Goal: Communication & Community: Ask a question

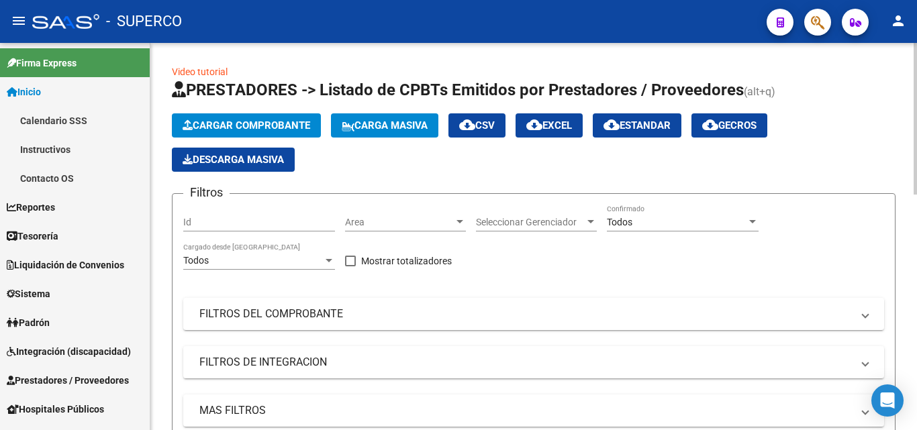
scroll to position [17, 0]
click at [222, 223] on input "Id" at bounding box center [259, 222] width 152 height 11
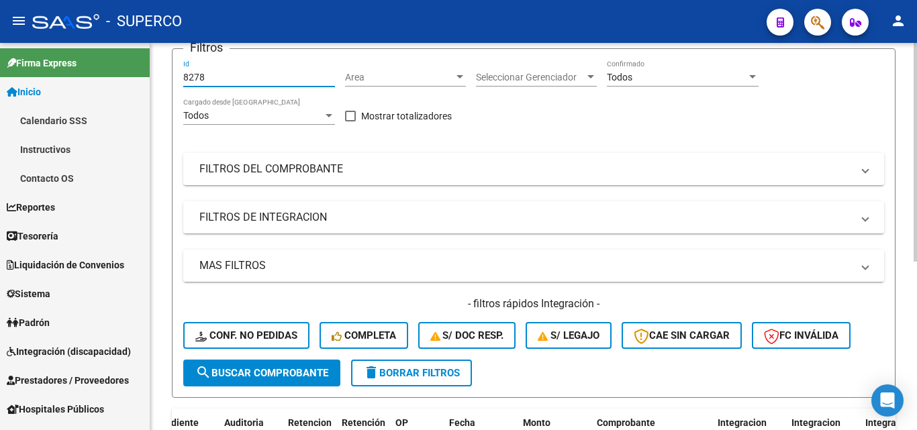
scroll to position [268, 0]
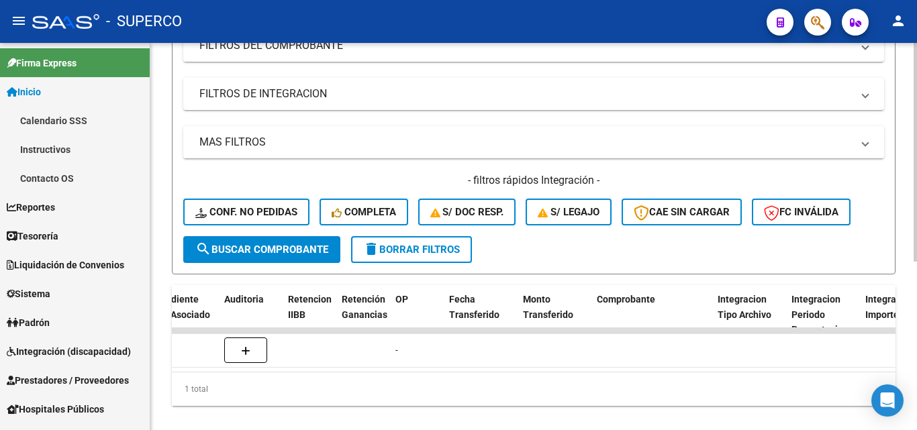
click at [259, 251] on span "search Buscar Comprobante" at bounding box center [261, 250] width 133 height 12
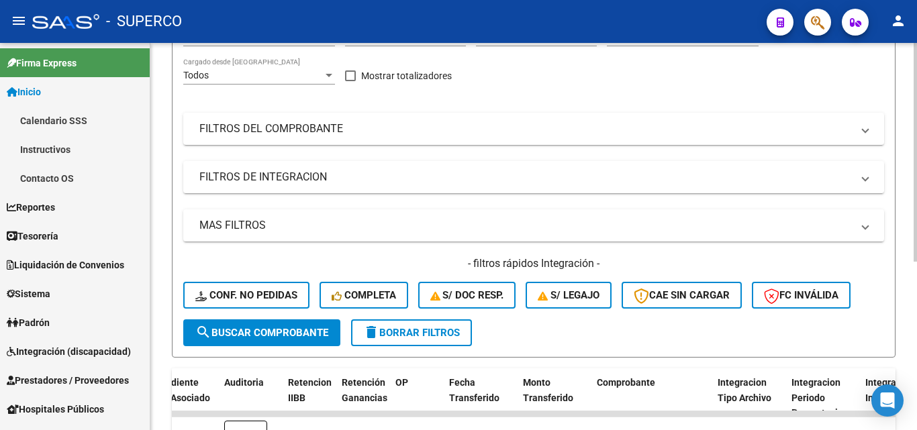
scroll to position [67, 0]
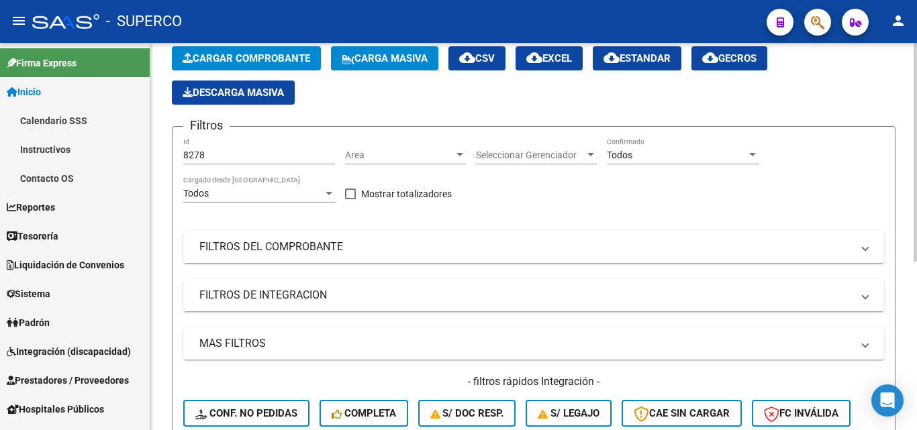
click at [622, 153] on span "Todos" at bounding box center [620, 155] width 26 height 11
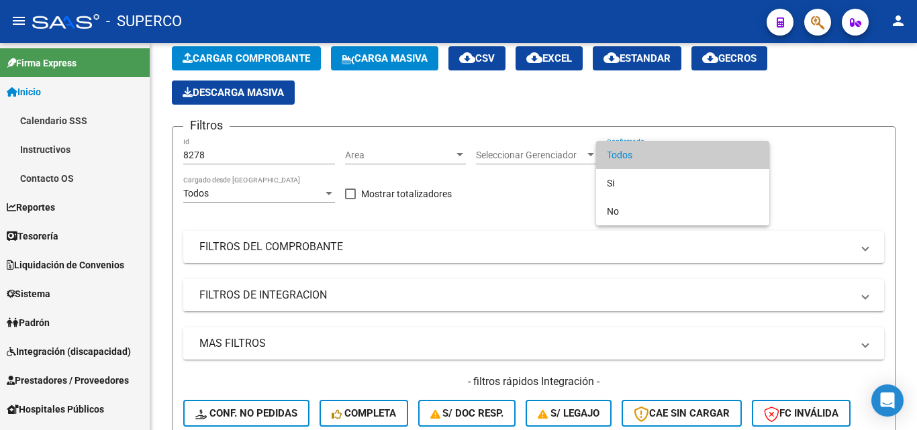
click at [282, 247] on div at bounding box center [458, 215] width 917 height 430
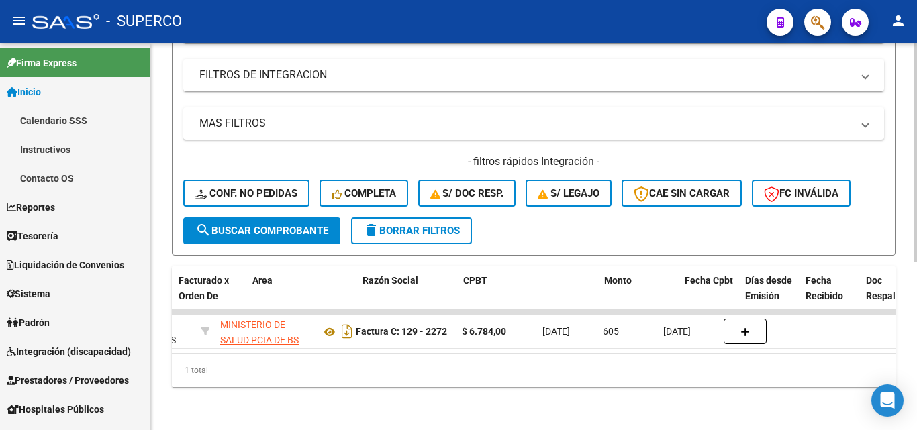
scroll to position [0, 156]
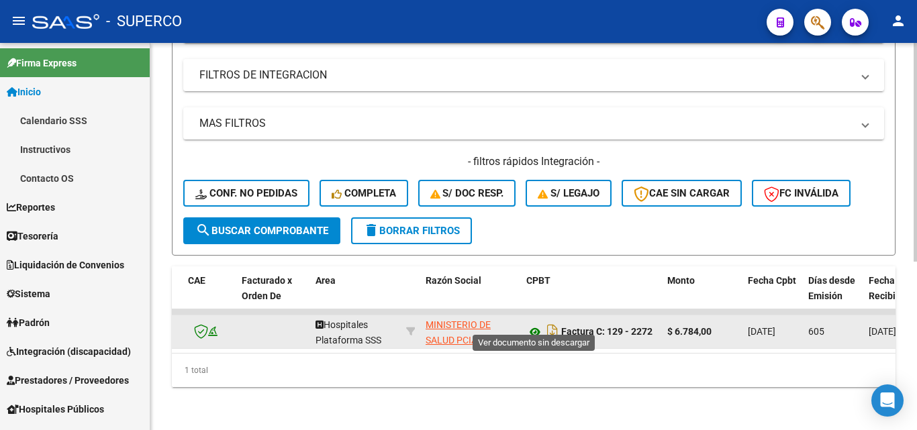
click at [536, 324] on icon at bounding box center [534, 332] width 17 height 16
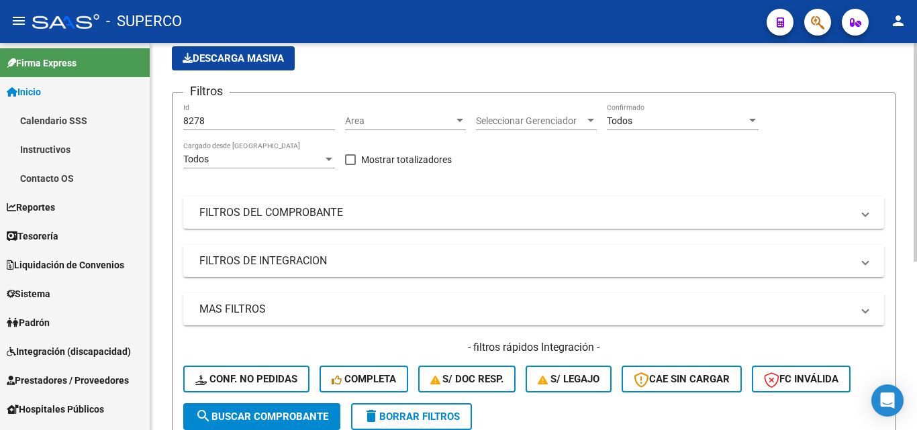
scroll to position [97, 0]
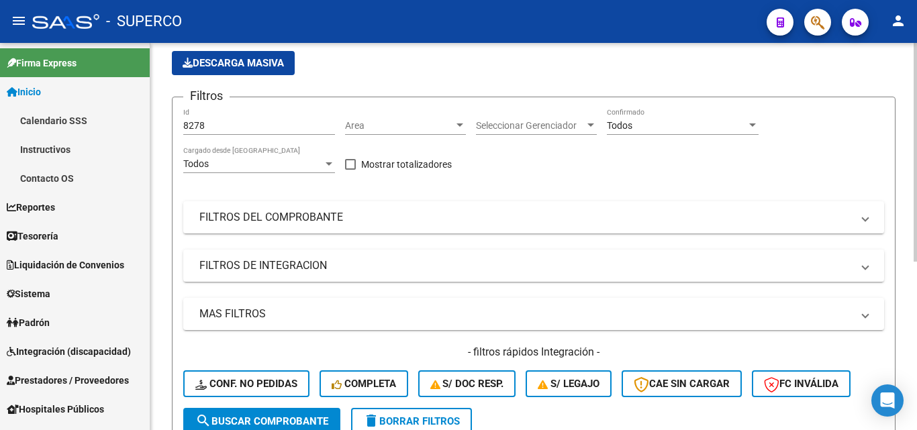
click at [249, 123] on input "8278" at bounding box center [259, 125] width 152 height 11
type input "8279"
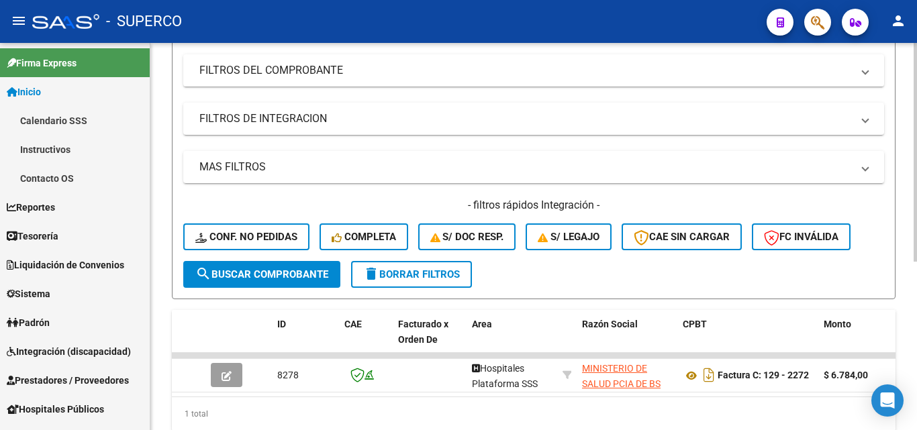
scroll to position [298, 0]
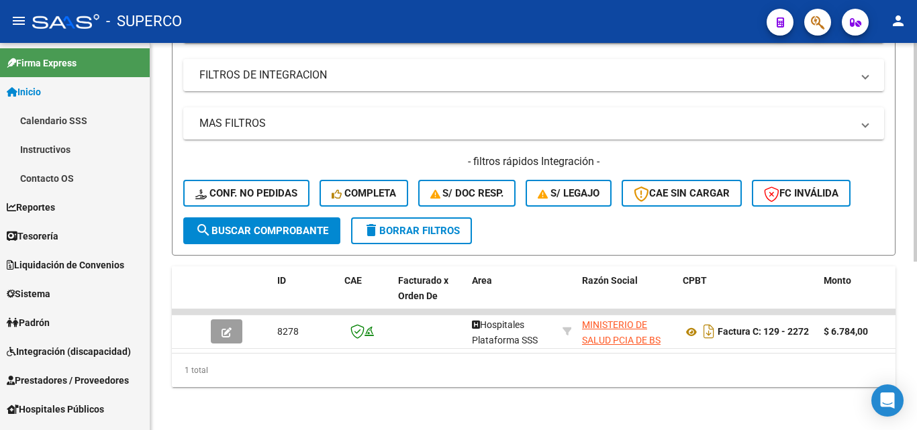
click at [293, 225] on span "search Buscar Comprobante" at bounding box center [261, 231] width 133 height 12
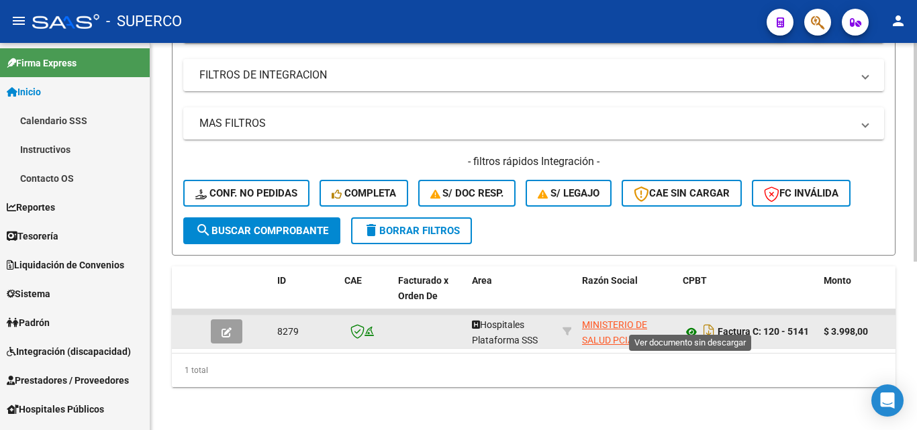
click at [689, 324] on icon at bounding box center [691, 332] width 17 height 16
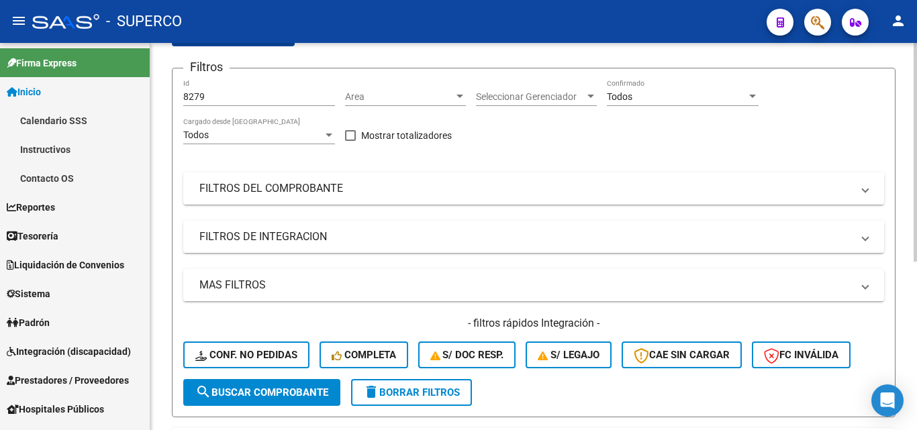
scroll to position [30, 0]
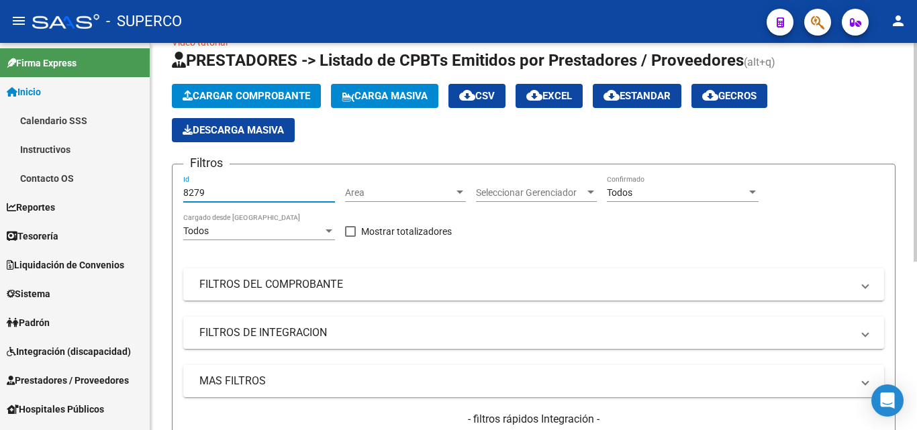
drag, startPoint x: 168, startPoint y: 187, endPoint x: 158, endPoint y: 189, distance: 10.2
click at [158, 189] on div "Video tutorial PRESTADORES -> Listado de CPBTs Emitidos por Prestadores / Prove…" at bounding box center [533, 350] width 766 height 674
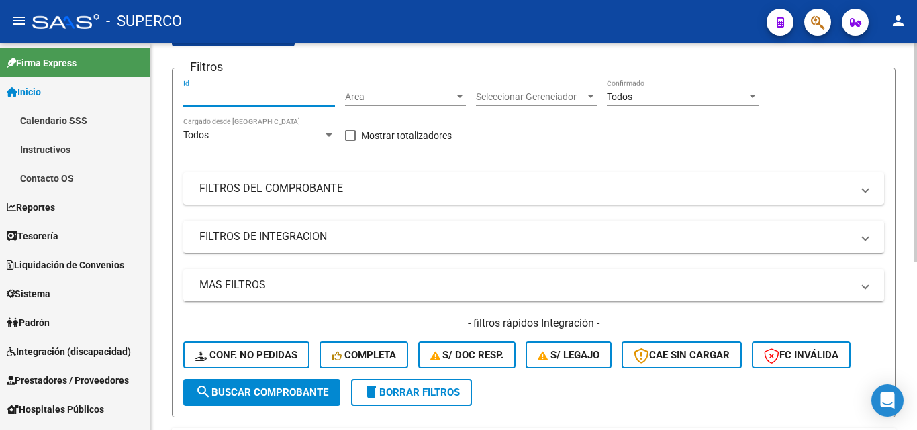
scroll to position [298, 0]
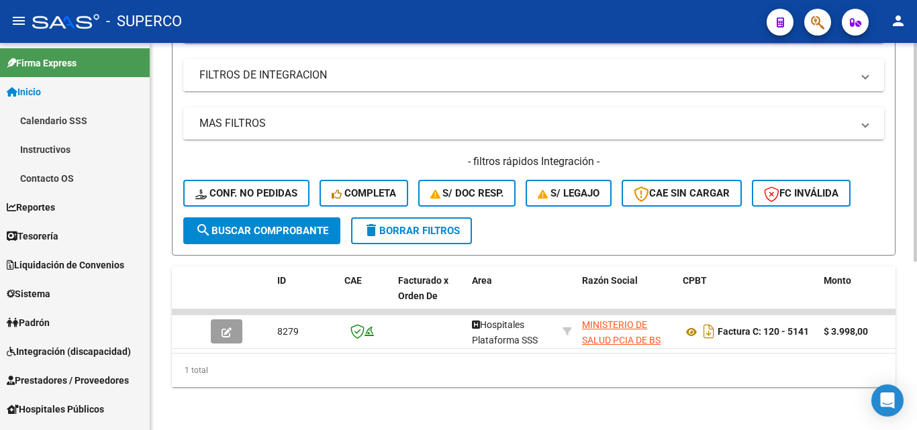
click at [266, 225] on span "search Buscar Comprobante" at bounding box center [261, 231] width 133 height 12
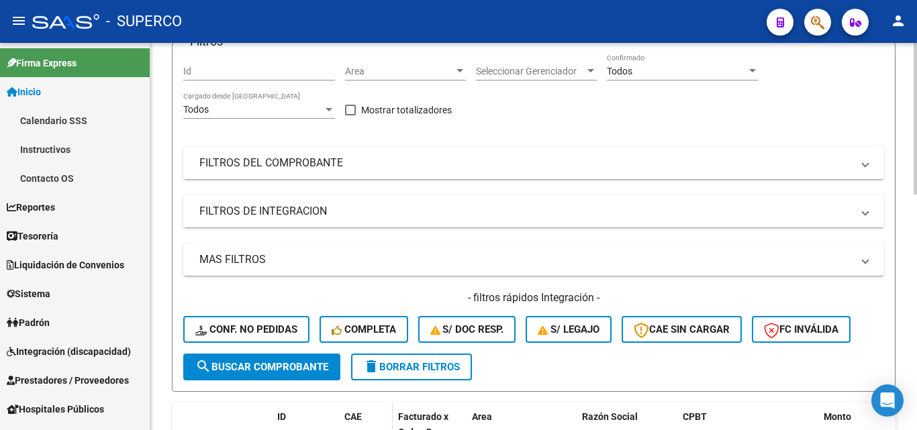
scroll to position [264, 0]
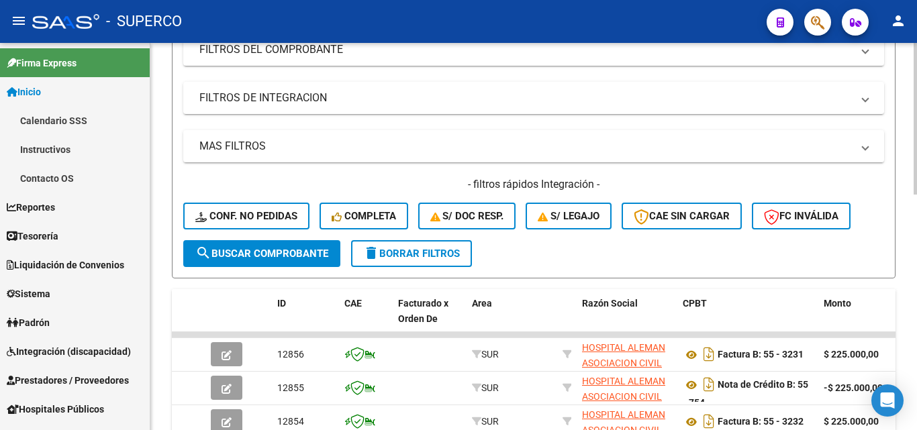
click at [265, 257] on span "search Buscar Comprobante" at bounding box center [261, 254] width 133 height 12
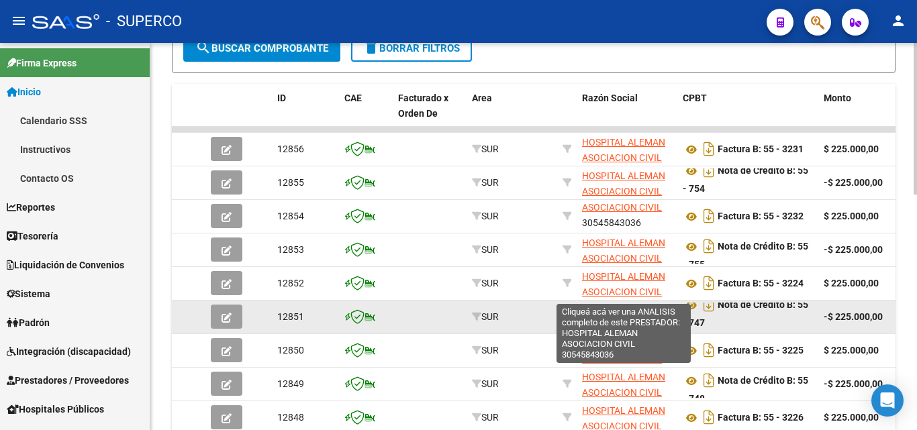
scroll to position [600, 0]
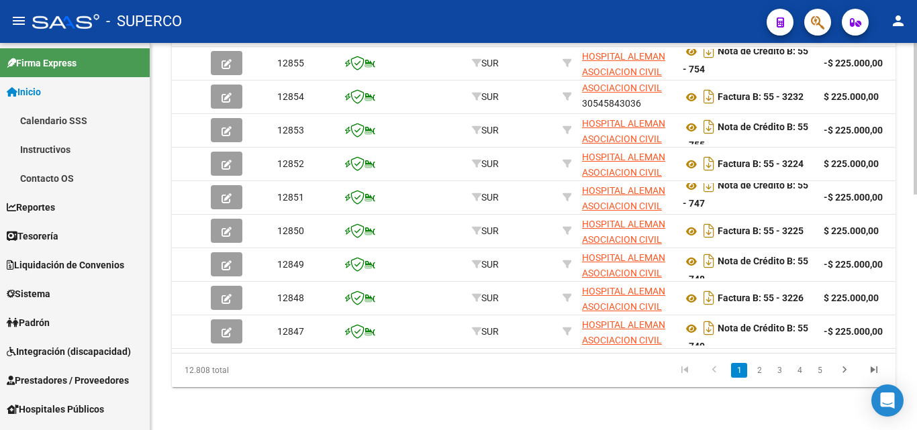
click at [756, 370] on link "2" at bounding box center [759, 370] width 16 height 15
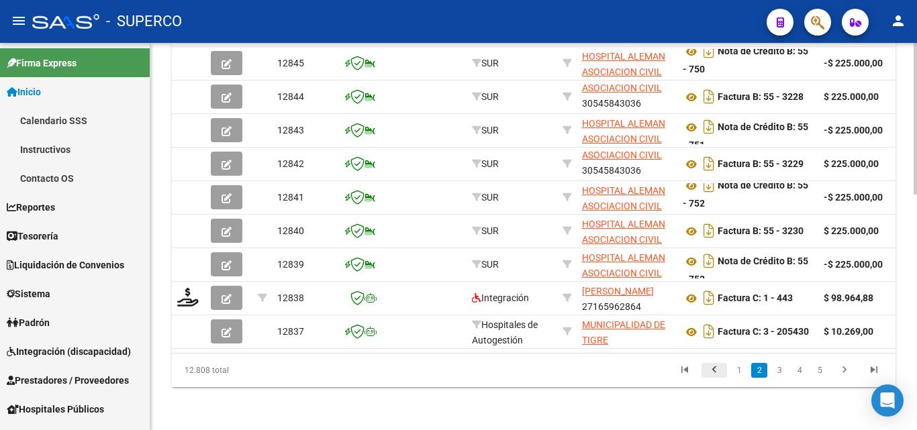
click at [713, 369] on icon "go to previous page" at bounding box center [713, 372] width 17 height 16
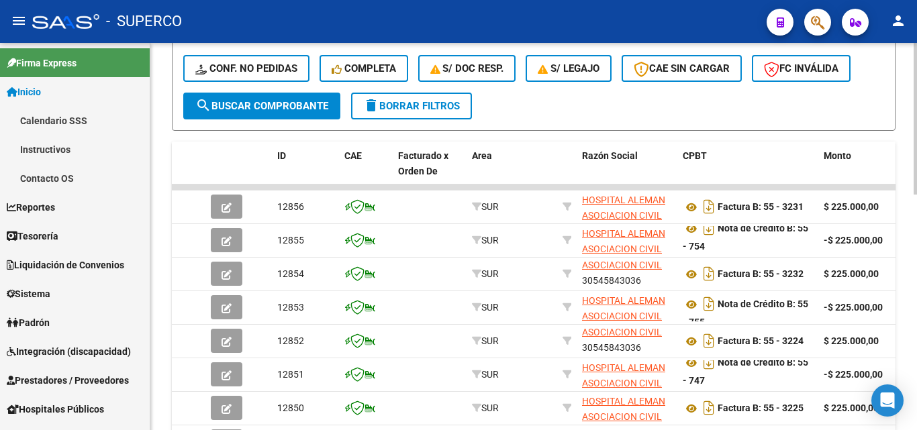
scroll to position [264, 0]
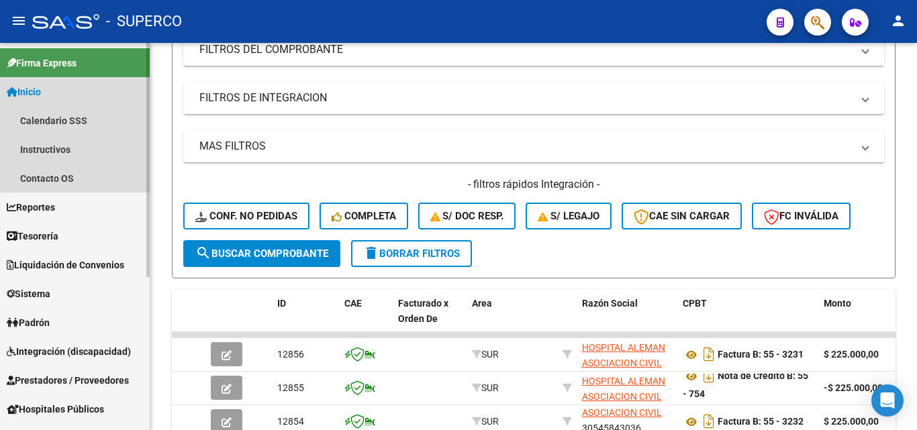
click at [41, 86] on span "Inicio" at bounding box center [24, 92] width 34 height 15
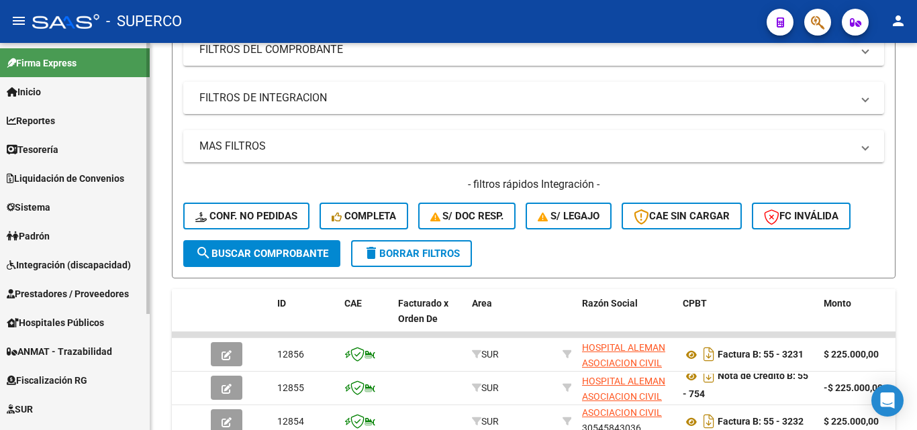
click at [38, 95] on span "Inicio" at bounding box center [24, 92] width 34 height 15
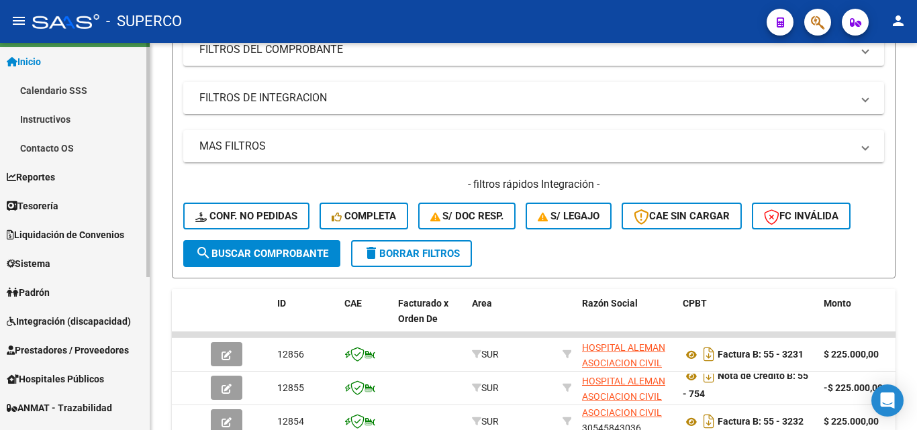
scroll to position [0, 0]
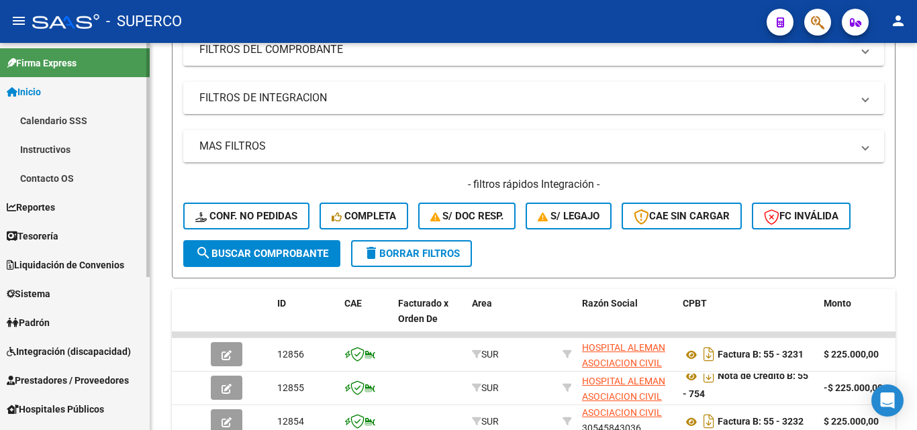
click at [48, 211] on span "Reportes" at bounding box center [31, 207] width 48 height 15
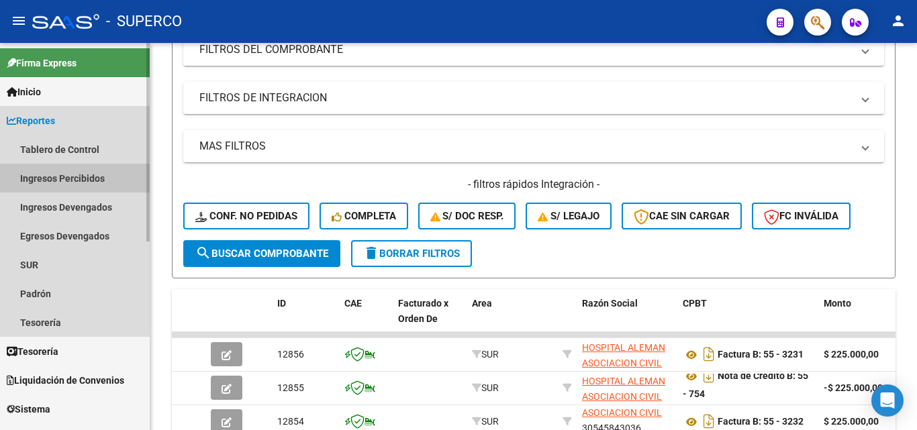
click at [74, 181] on link "Ingresos Percibidos" at bounding box center [75, 178] width 150 height 29
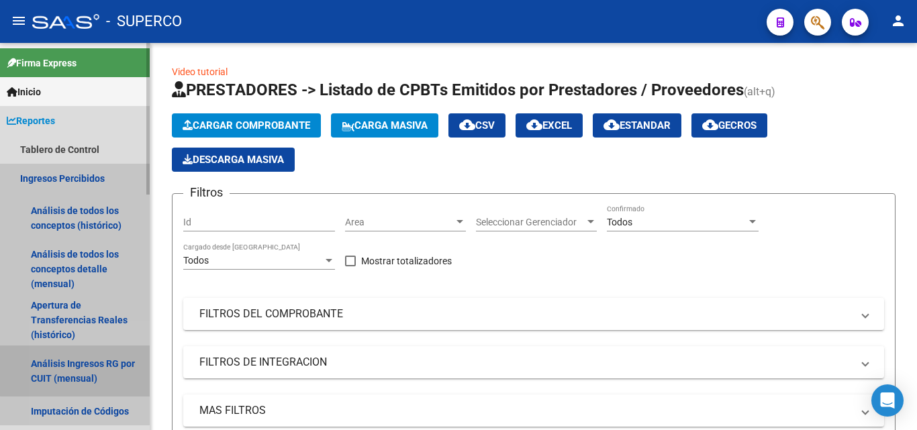
click at [75, 368] on link "Análisis Ingresos RG por CUIT (mensual)" at bounding box center [75, 371] width 150 height 51
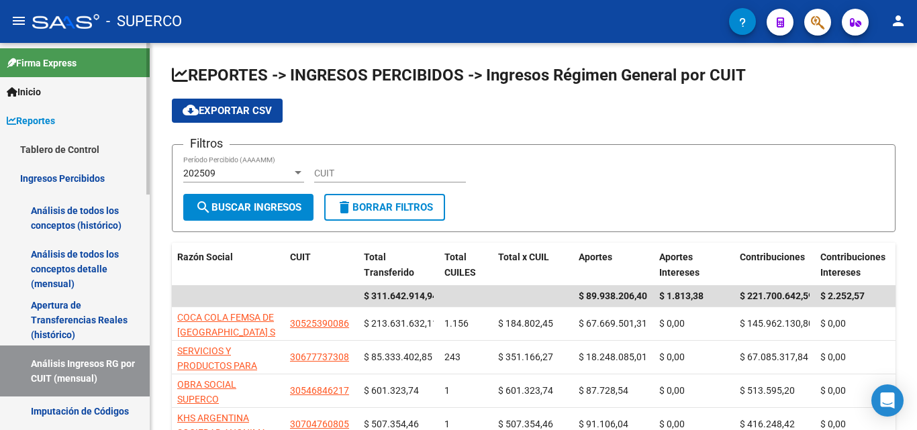
scroll to position [67, 0]
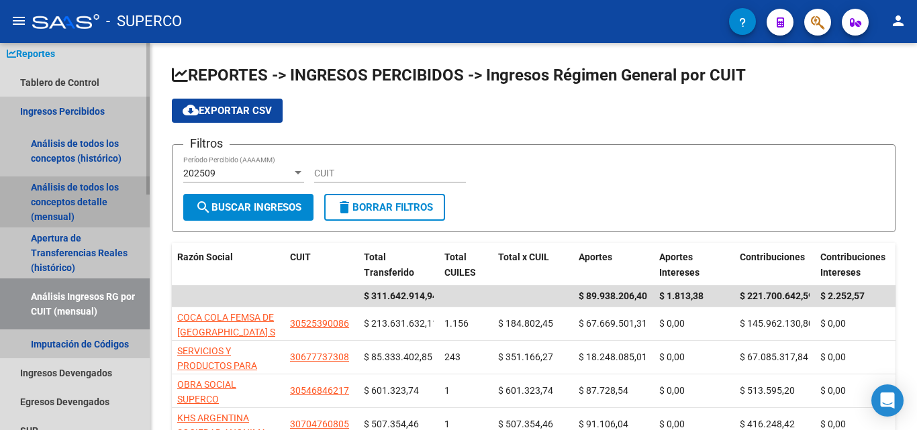
click at [91, 196] on link "Análisis de todos los conceptos detalle (mensual)" at bounding box center [75, 202] width 150 height 51
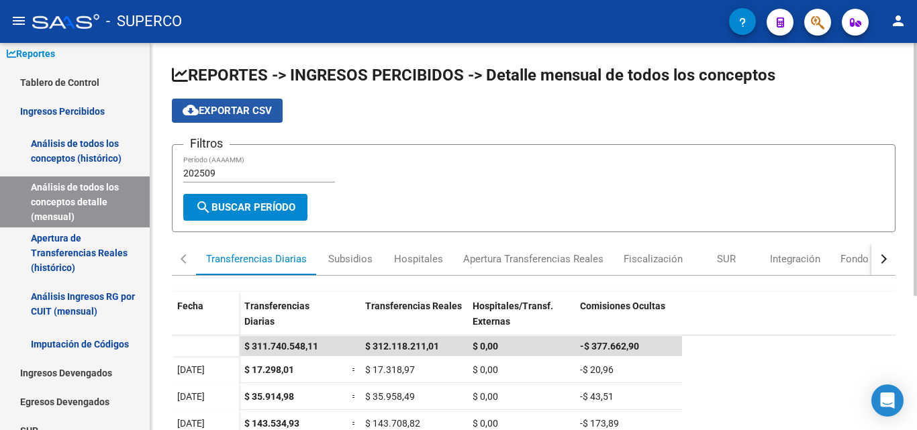
click at [220, 113] on span "cloud_download Exportar CSV" at bounding box center [227, 111] width 89 height 12
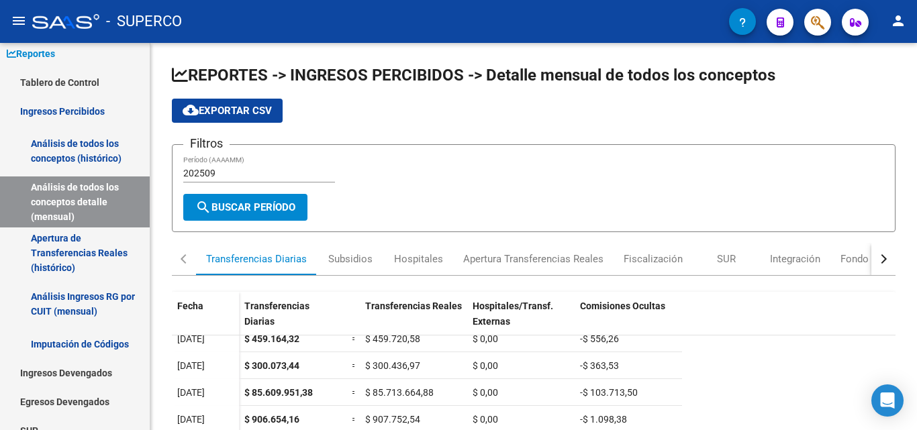
scroll to position [172, 0]
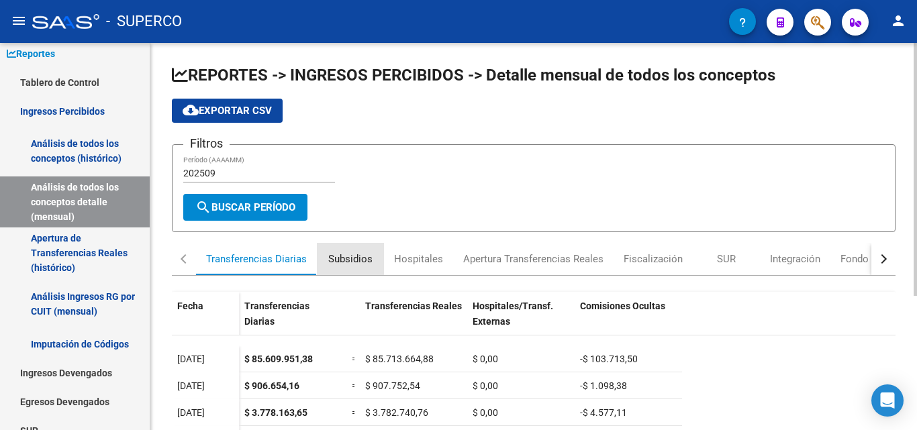
click at [352, 257] on div "Subsidios" at bounding box center [350, 259] width 44 height 15
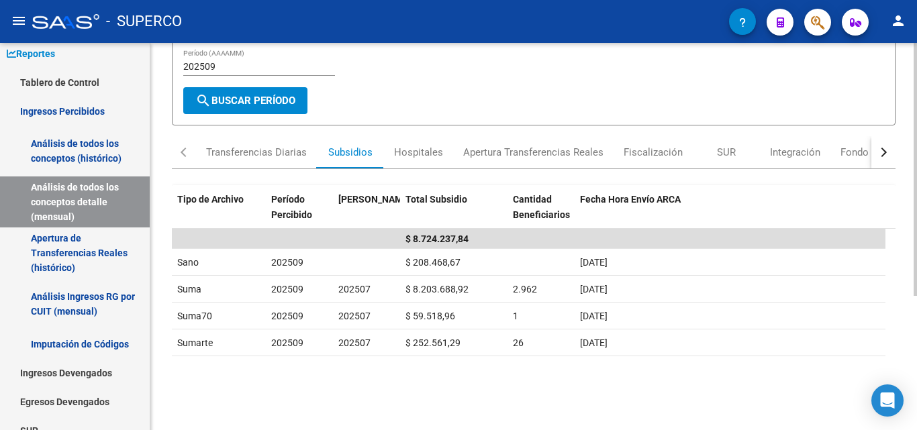
scroll to position [134, 0]
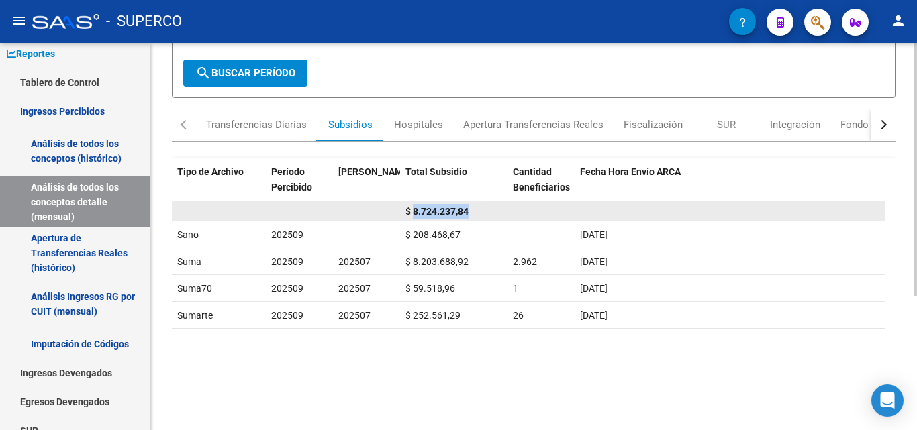
drag, startPoint x: 413, startPoint y: 210, endPoint x: 474, endPoint y: 210, distance: 61.1
click at [474, 210] on div "$ 8.724.237,84" at bounding box center [453, 211] width 97 height 15
copy span "8.724.237,84"
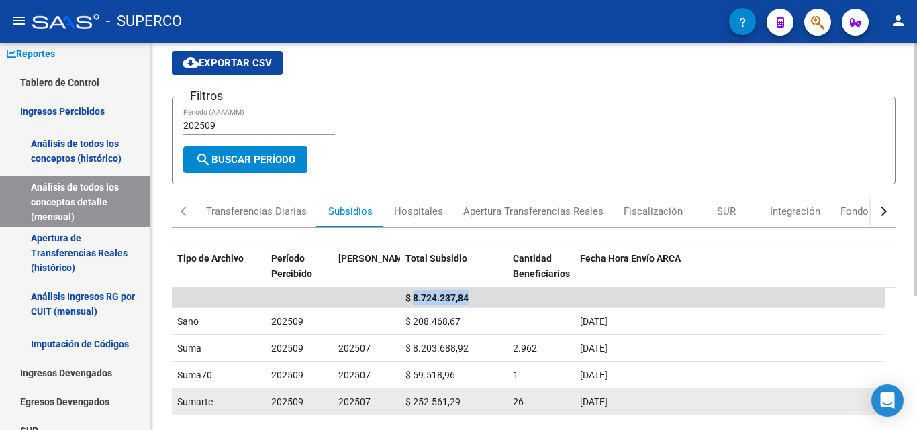
scroll to position [67, 0]
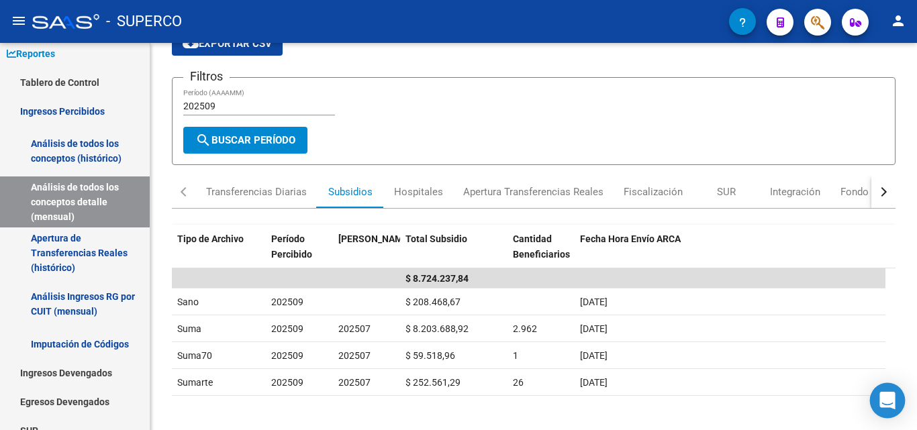
click at [886, 402] on icon "Open Intercom Messenger" at bounding box center [886, 400] width 15 height 17
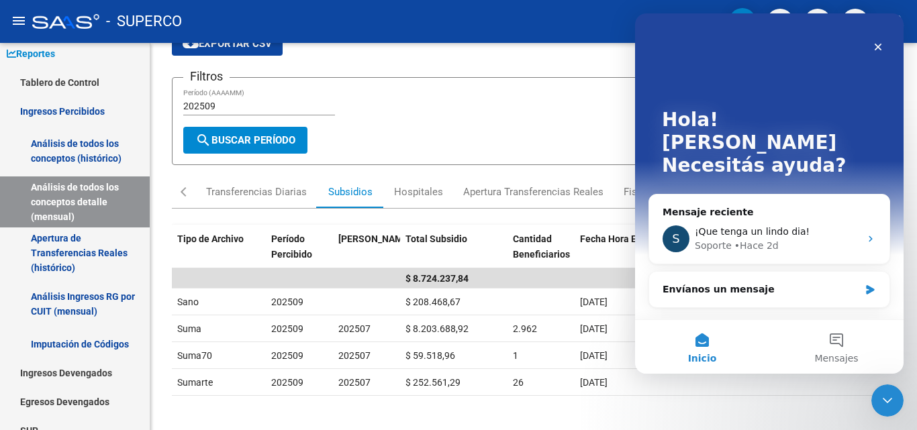
scroll to position [0, 0]
click at [687, 283] on div "Envíanos un mensaje" at bounding box center [760, 290] width 197 height 14
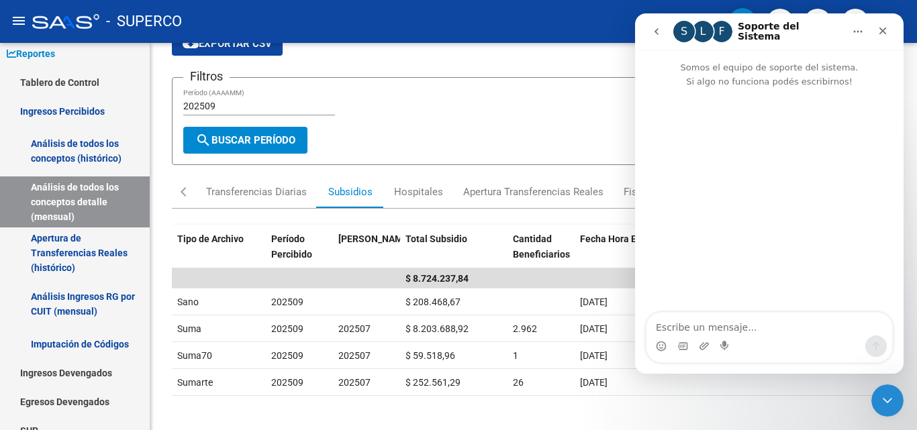
click at [682, 325] on textarea "Escribe un mensaje..." at bounding box center [769, 324] width 246 height 23
type textarea "Buenos dias"
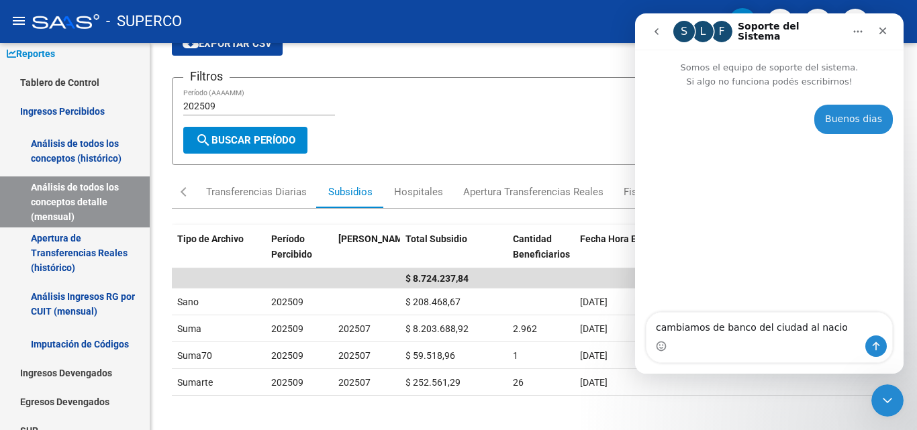
type textarea "cambiamos de banco del ciudad al nacion"
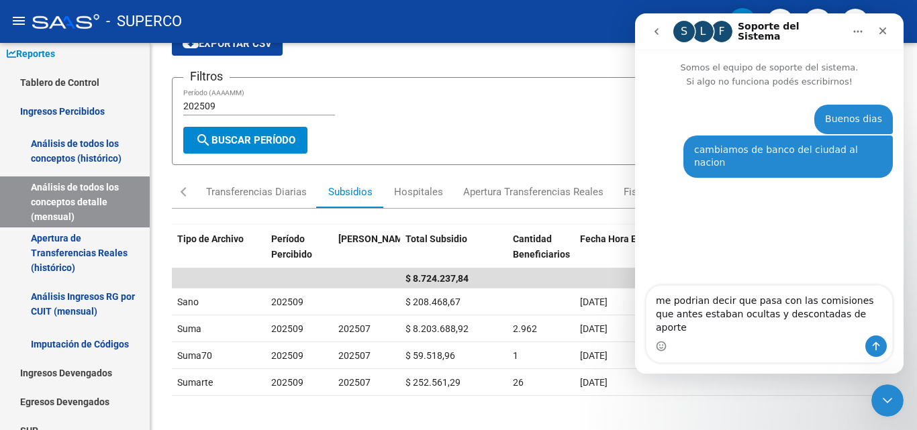
type textarea "me podrian decir que pasa con las comisiones que antes estaban ocultas y descon…"
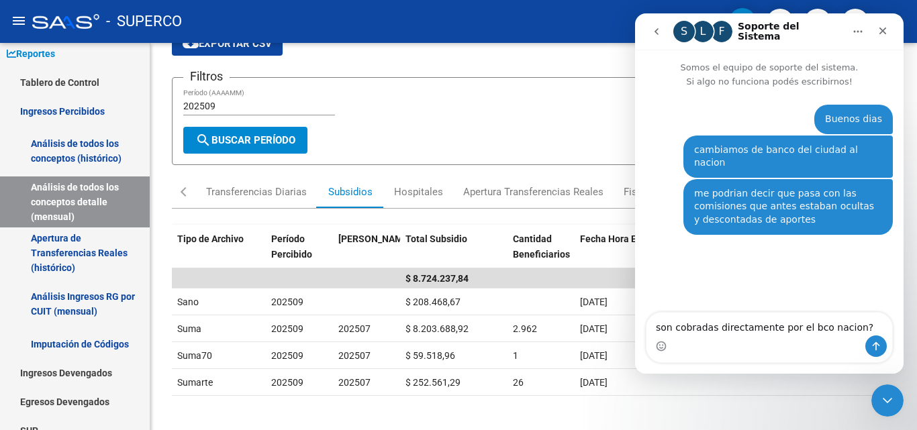
type textarea "son cobradas directamente por el bco nacion??"
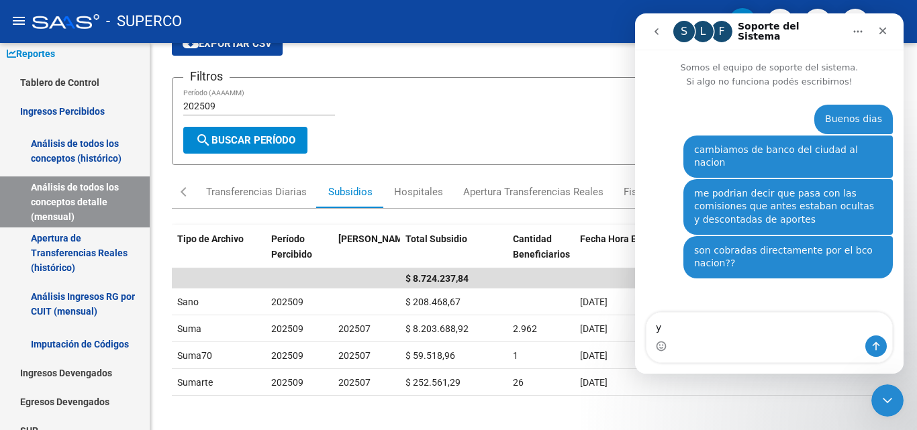
type textarea "y"
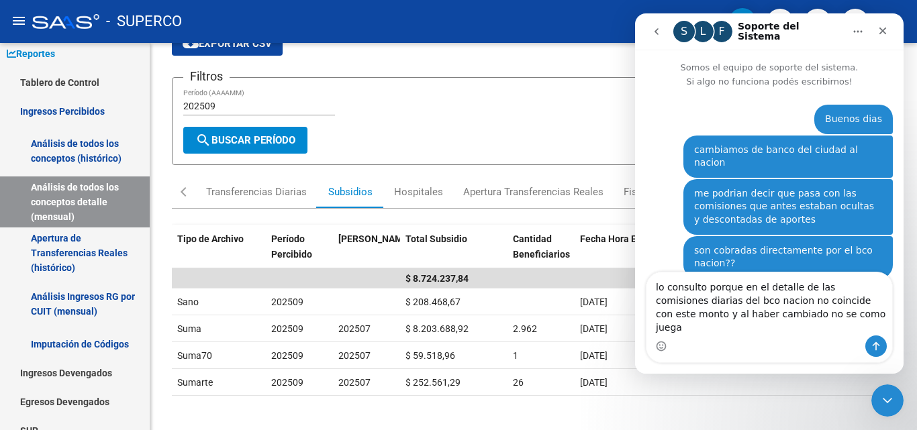
type textarea "lo consulto porque en el detalle de las comisiones diarias del bco nacion no co…"
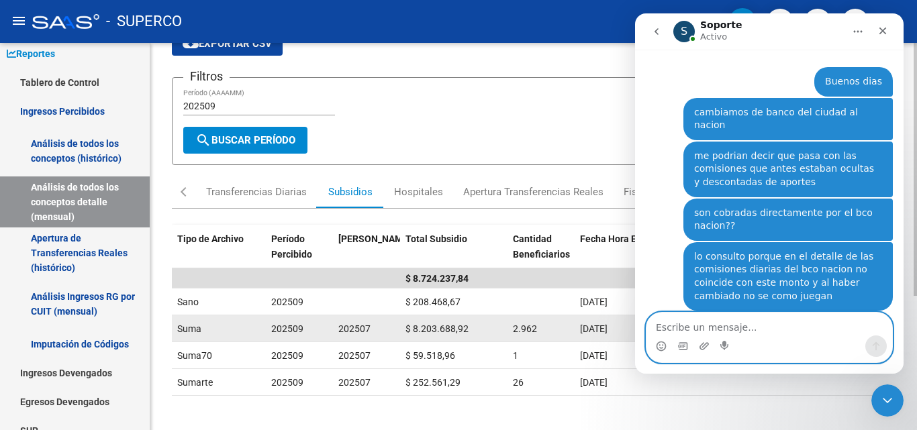
scroll to position [148, 0]
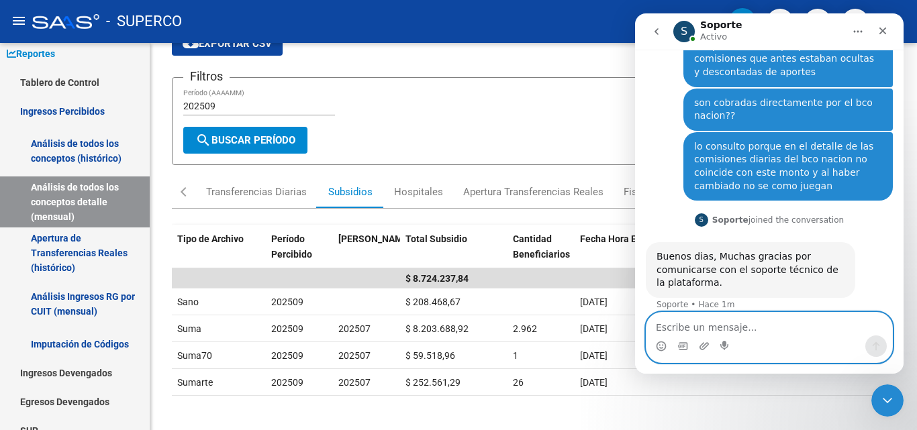
click at [712, 334] on textarea "Escribe un mensaje..." at bounding box center [769, 324] width 246 height 23
click at [706, 327] on textarea "Escribe un mensaje..." at bounding box center [769, 324] width 246 height 23
type textarea "hola"
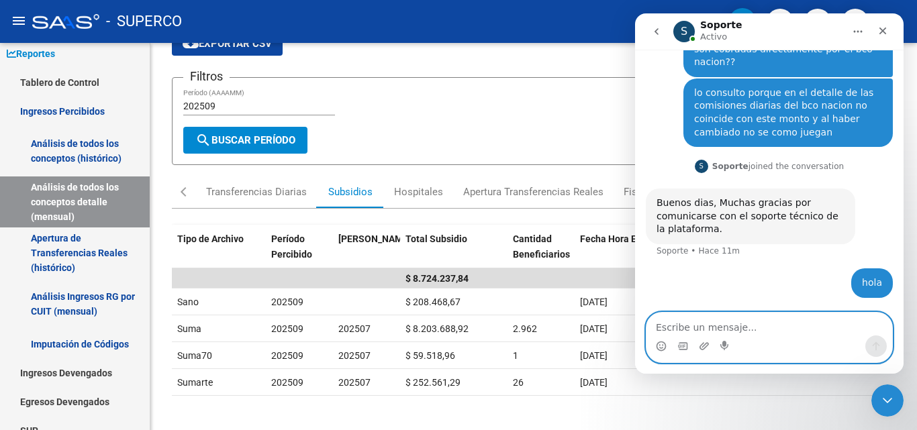
scroll to position [188, 0]
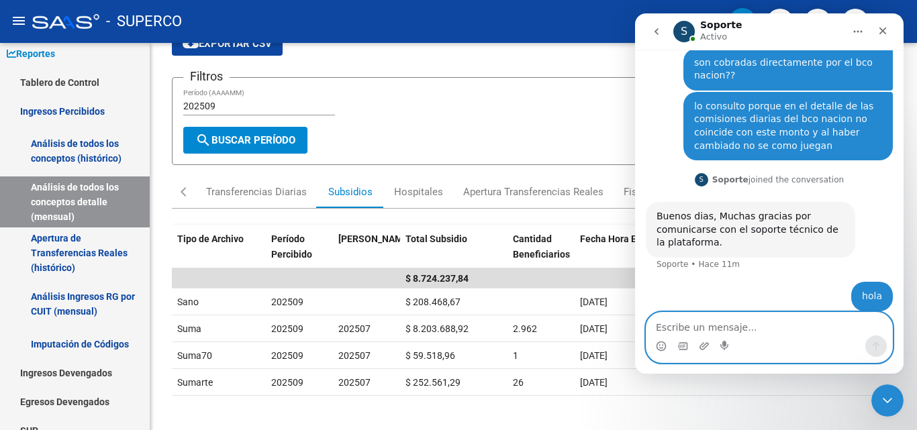
click at [715, 332] on textarea "Escribe un mensaje..." at bounding box center [769, 324] width 246 height 23
type textarea "podrian responderme"
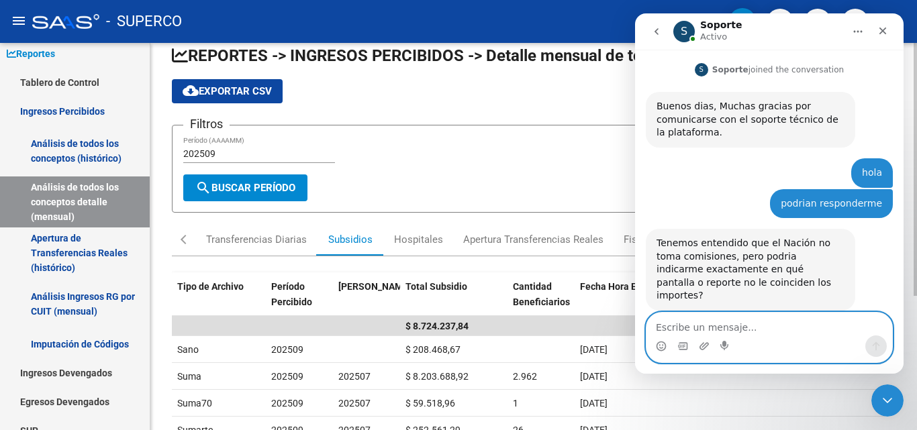
scroll to position [0, 0]
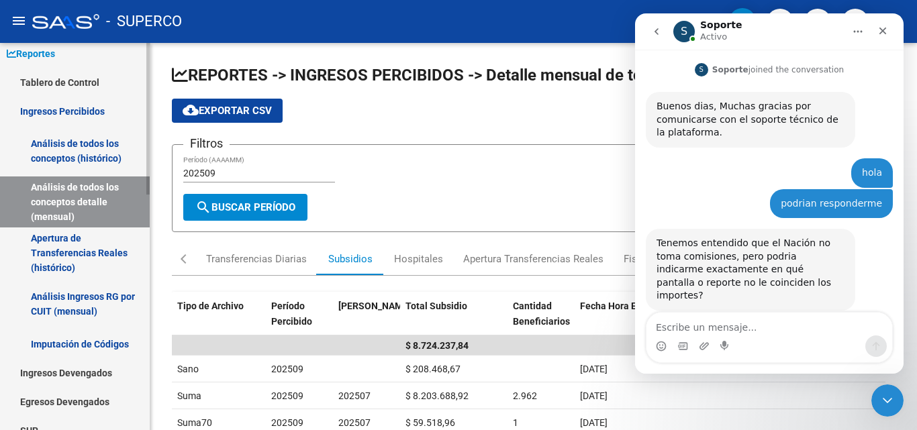
click at [91, 197] on link "Análisis de todos los conceptos detalle (mensual)" at bounding box center [75, 202] width 150 height 51
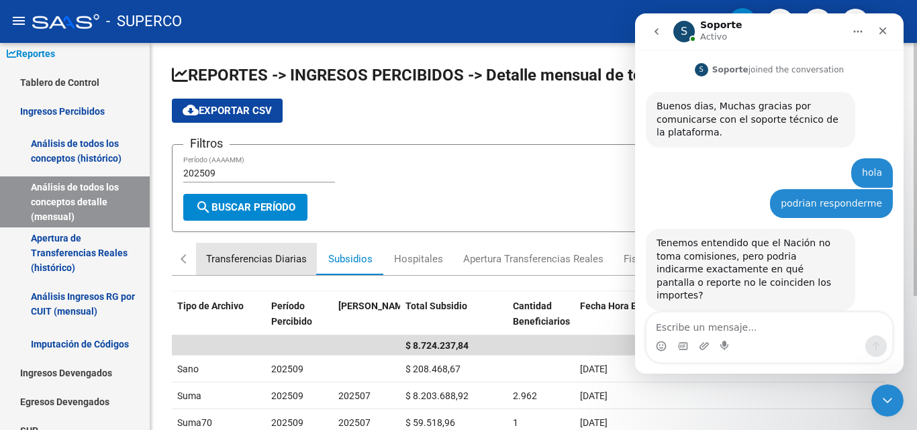
click at [223, 254] on div "Transferencias Diarias" at bounding box center [256, 259] width 101 height 15
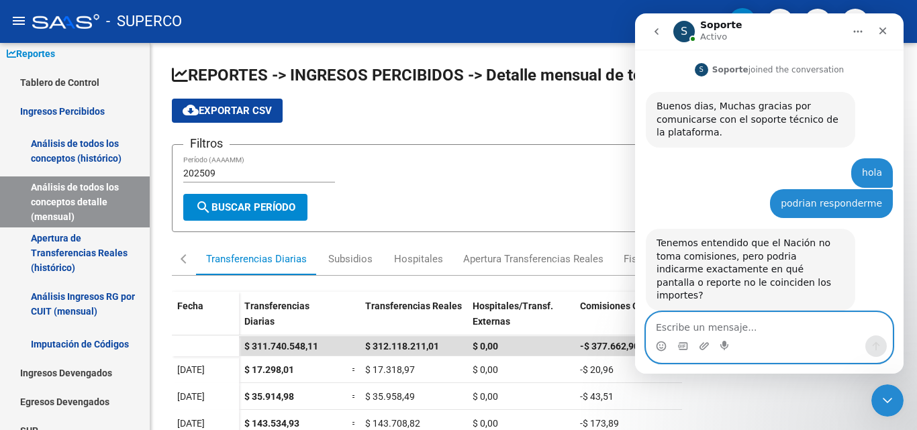
click at [679, 332] on textarea "Escribe un mensaje..." at bounding box center [769, 324] width 246 height 23
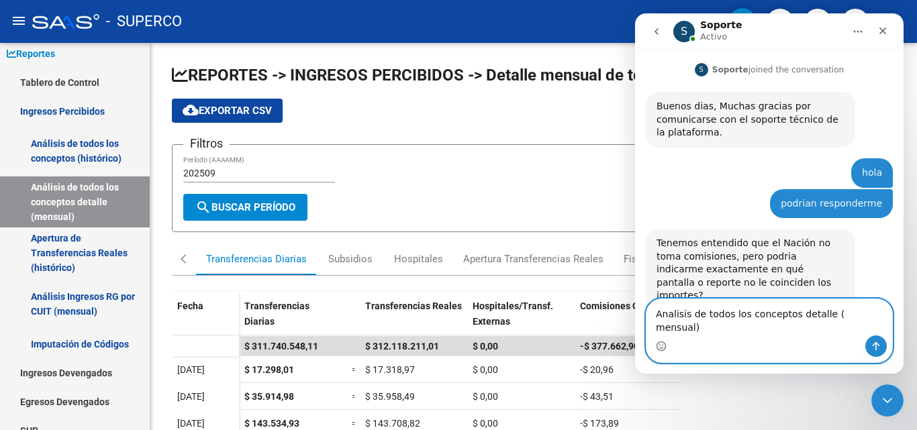
type textarea "Analisis de todos los conceptos detalle ( mensual)"
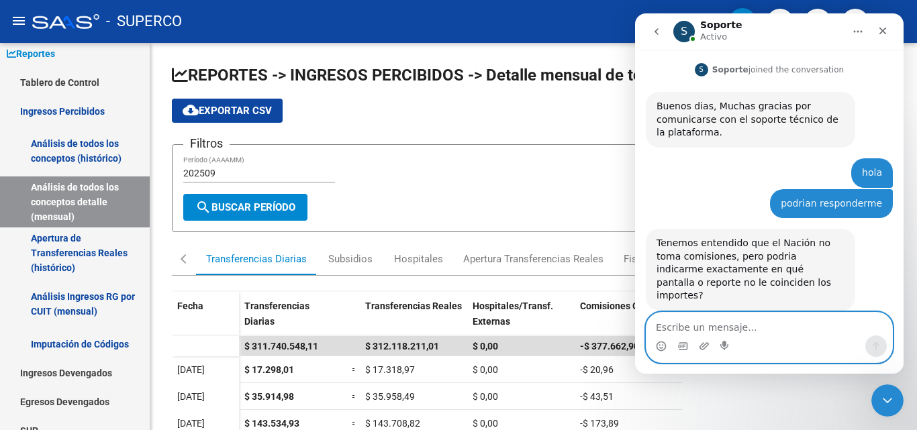
scroll to position [351, 0]
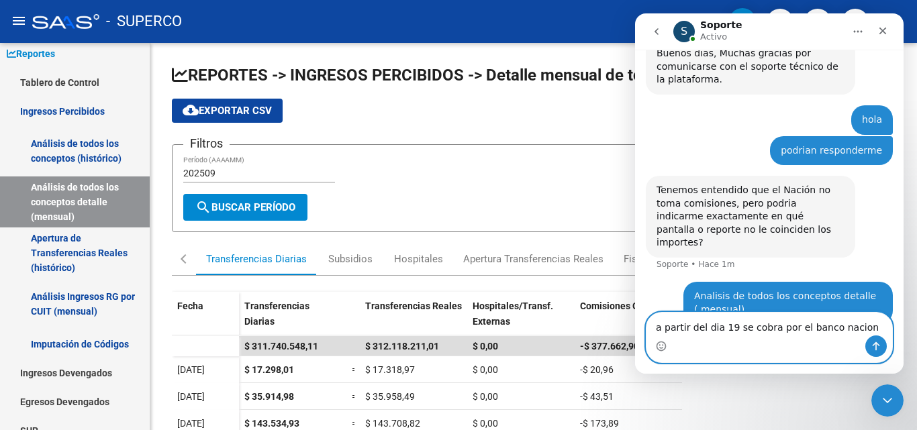
type textarea "a partir del dia 19 se cobra por el banco nacion"
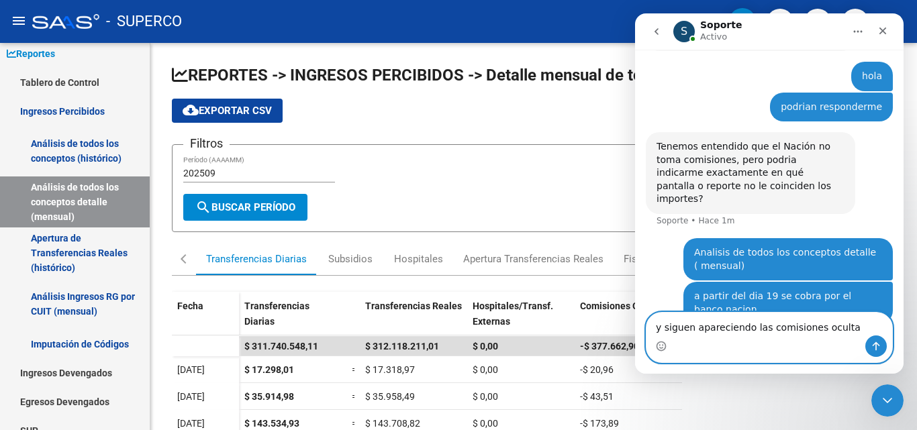
type textarea "y siguen apareciendo las comisiones ocultas"
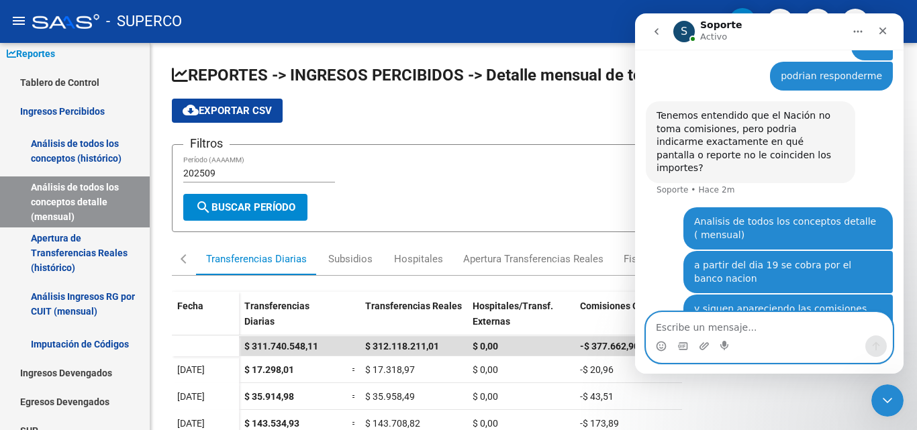
click at [678, 325] on textarea "Escribe un mensaje..." at bounding box center [769, 324] width 246 height 23
click at [708, 330] on textarea "Escribe un mensaje..." at bounding box center [769, 324] width 246 height 23
click at [703, 348] on icon "Adjuntar un archivo" at bounding box center [704, 346] width 11 height 11
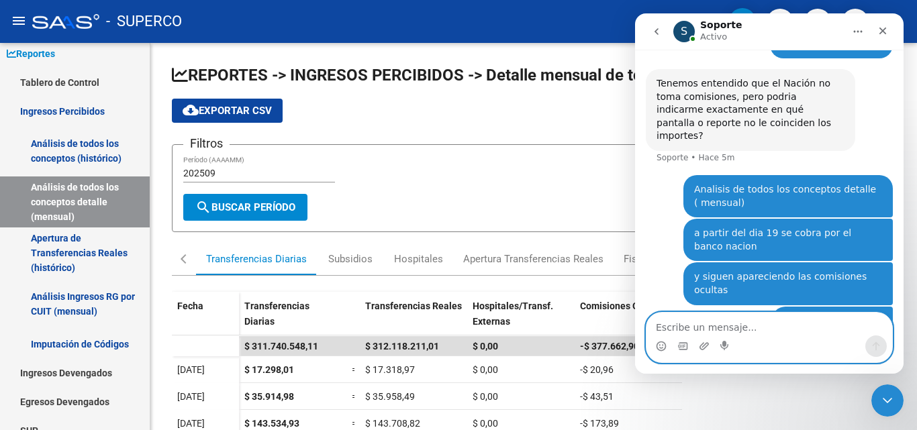
click at [687, 328] on textarea "Escribe un mensaje..." at bounding box center [769, 324] width 246 height 23
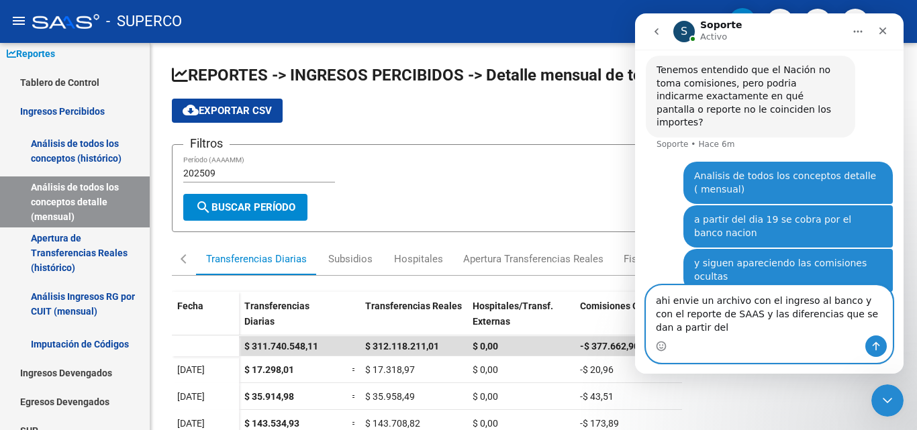
scroll to position [485, 0]
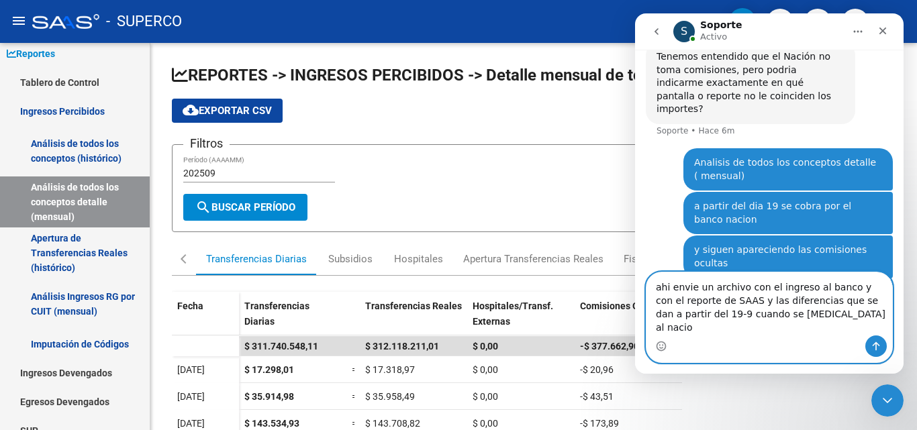
type textarea "ahi envie un archivo con el ingreso al banco y con el reporte de SAAS y las dif…"
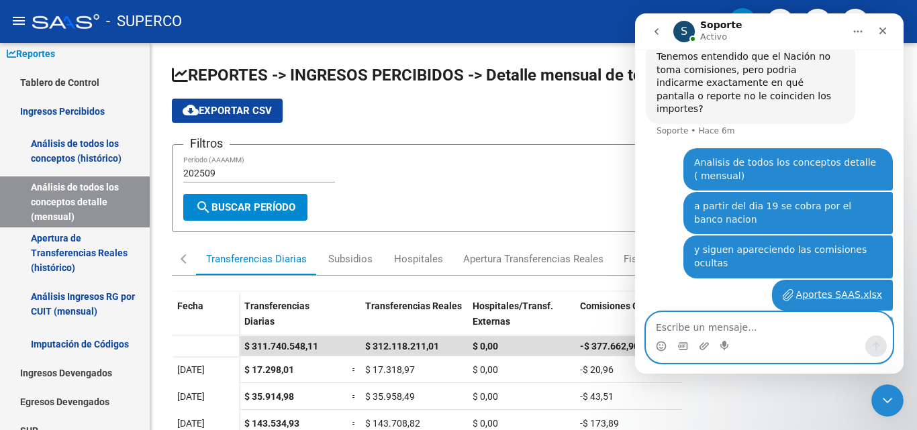
scroll to position [528, 0]
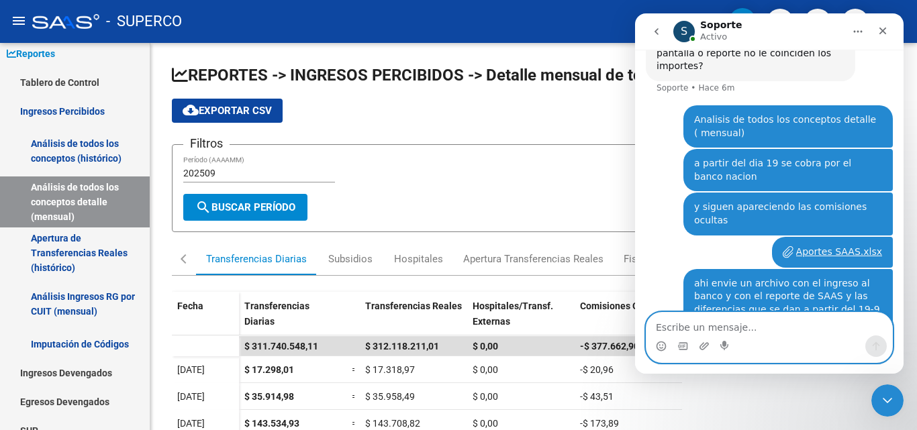
click at [707, 328] on textarea "Escribe un mensaje..." at bounding box center [769, 324] width 246 height 23
type textarea "perdon desde el 17/9"
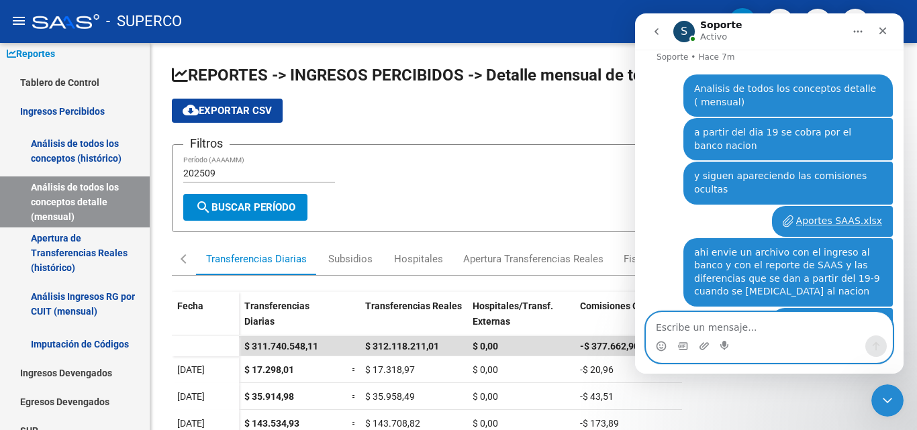
click at [728, 331] on textarea "Escribe un mensaje..." at bounding box center [769, 324] width 246 height 23
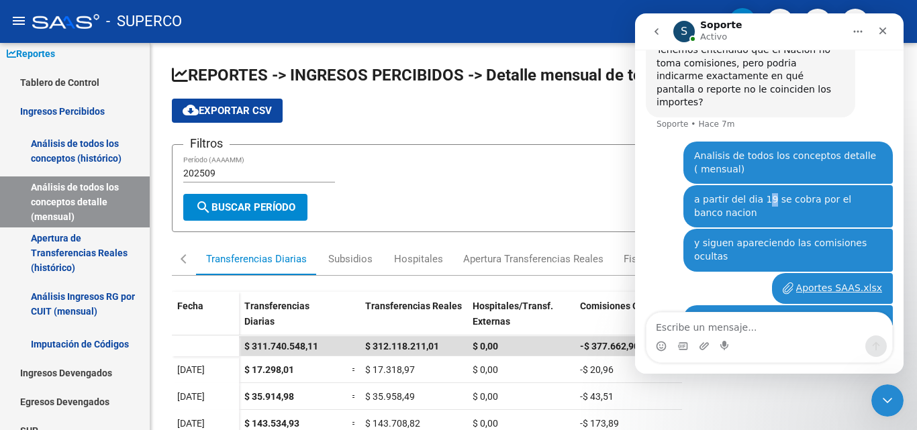
click at [760, 193] on div "a partir del dia 19 se cobra por el banco nacion" at bounding box center [788, 206] width 188 height 26
click at [776, 201] on div "a partir del dia 19 se cobra por el banco nacion [PERSON_NAME] 5m" at bounding box center [787, 206] width 209 height 42
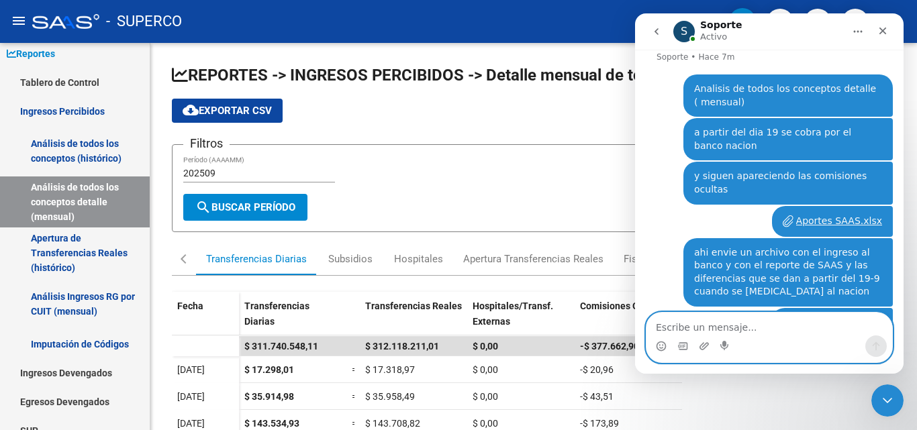
click at [697, 332] on textarea "Escribe un mensaje..." at bounding box center [769, 324] width 246 height 23
type textarea "el bco nacion es desde el 17-9"
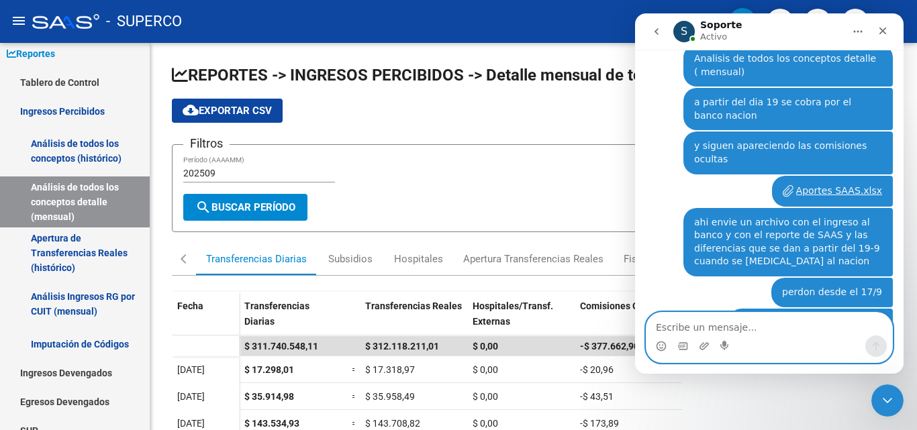
click at [715, 328] on textarea "Escribe un mensaje..." at bounding box center [769, 324] width 246 height 23
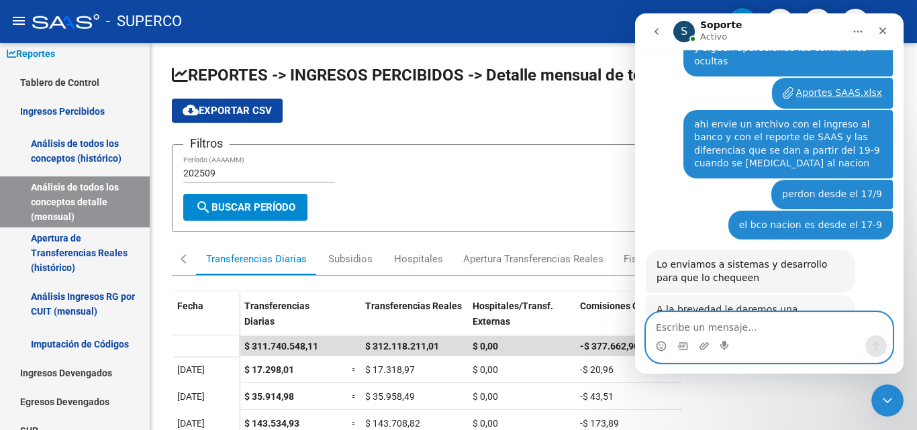
scroll to position [672, 0]
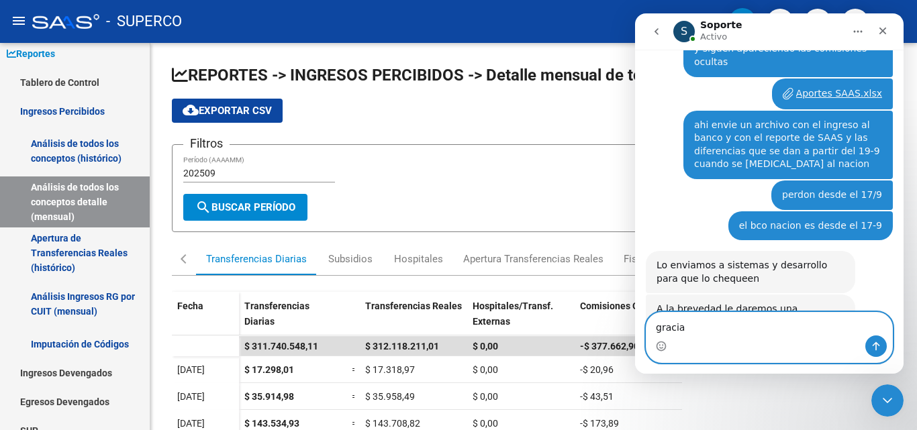
type textarea "gracias"
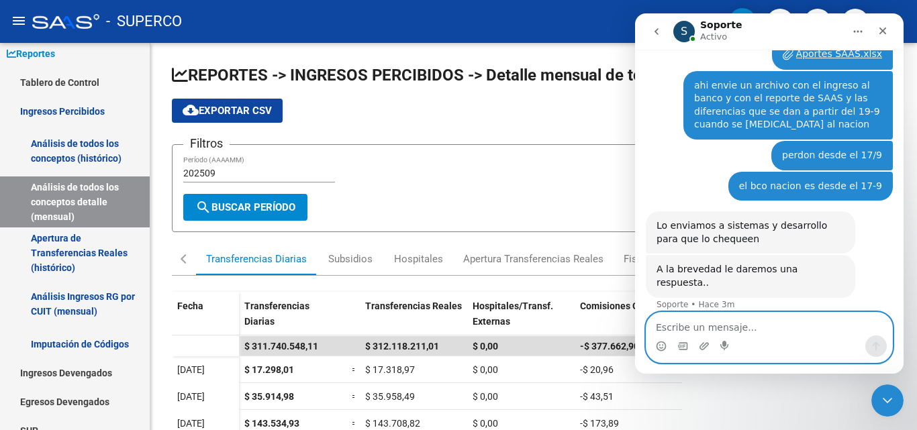
scroll to position [713, 0]
